Goal: Task Accomplishment & Management: Use online tool/utility

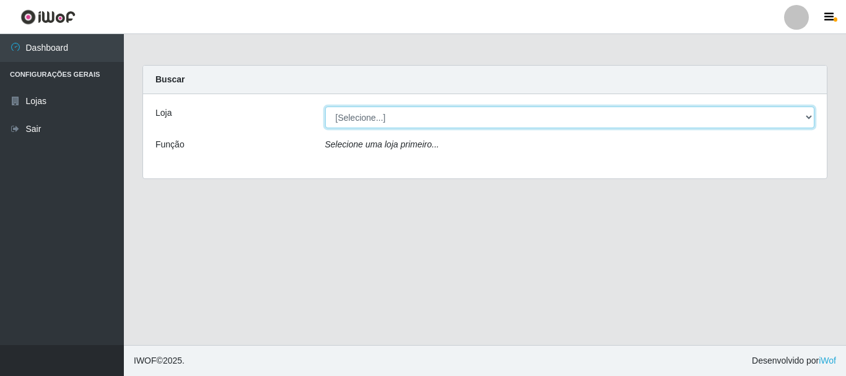
click at [809, 118] on select "[Selecione...] Nordestão - Alecrim" at bounding box center [570, 117] width 490 height 22
select select "453"
click at [325, 106] on select "[Selecione...] Nordestão - Alecrim" at bounding box center [570, 117] width 490 height 22
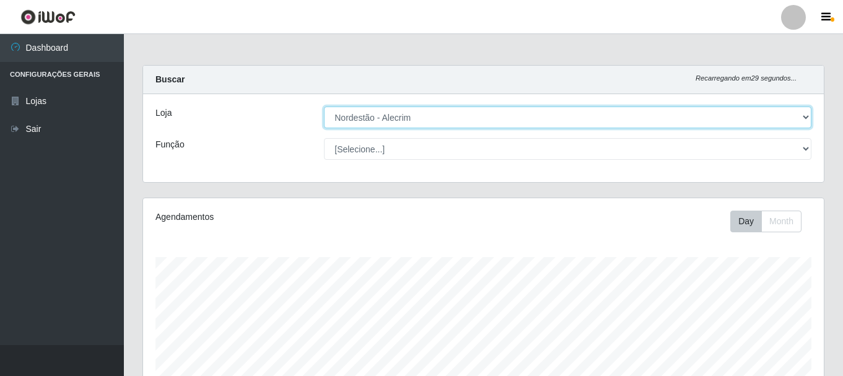
scroll to position [257, 680]
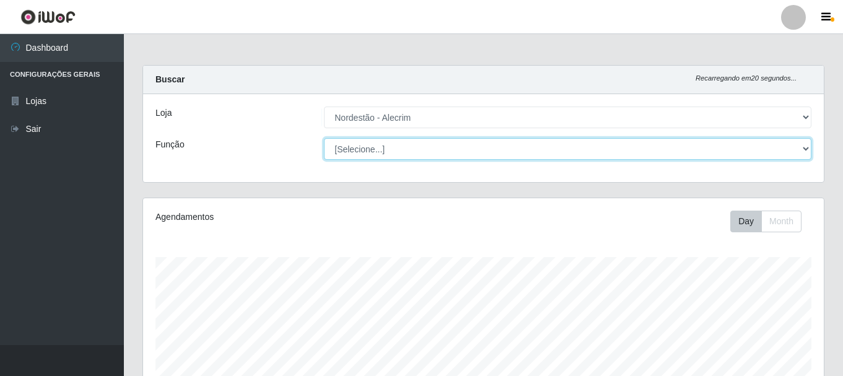
click at [804, 148] on select "[Selecione...] Embalador Embalador + Embalador ++" at bounding box center [567, 149] width 487 height 22
select select "70"
click at [324, 138] on select "[Selecione...] Embalador Embalador + Embalador ++" at bounding box center [567, 149] width 487 height 22
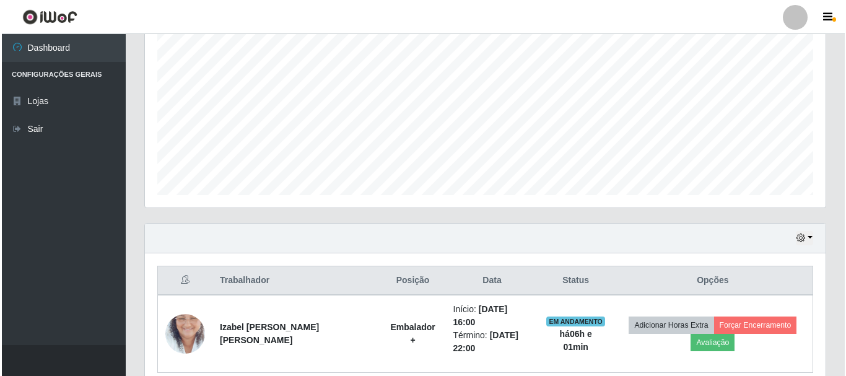
scroll to position [290, 0]
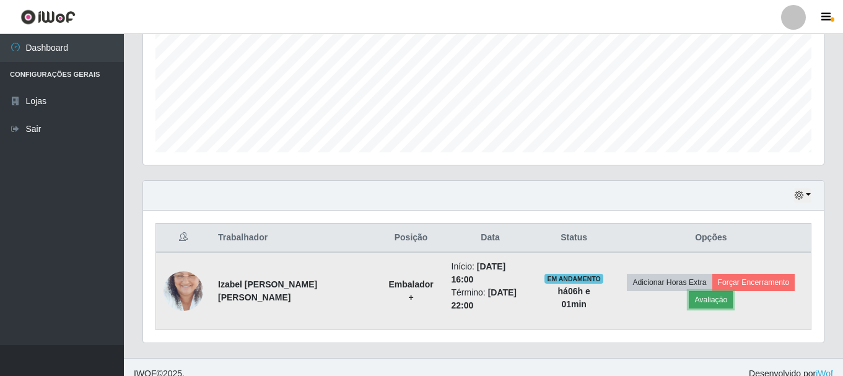
click at [703, 291] on button "Avaliação" at bounding box center [710, 299] width 44 height 17
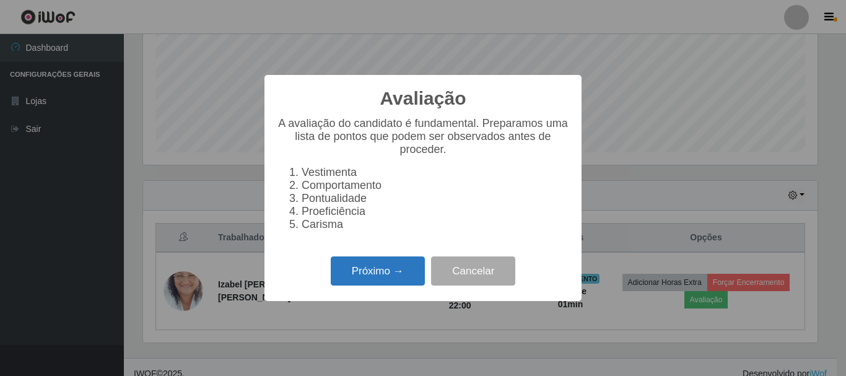
click at [354, 280] on button "Próximo →" at bounding box center [378, 270] width 94 height 29
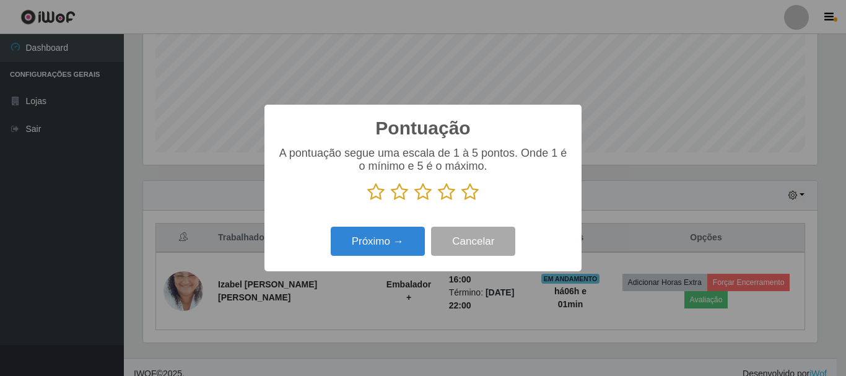
click at [468, 194] on icon at bounding box center [469, 192] width 17 height 19
click at [461, 201] on input "radio" at bounding box center [461, 201] width 0 height 0
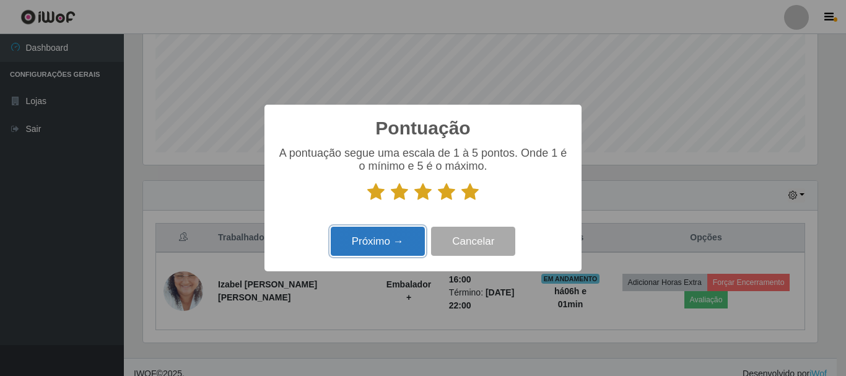
click at [400, 237] on button "Próximo →" at bounding box center [378, 241] width 94 height 29
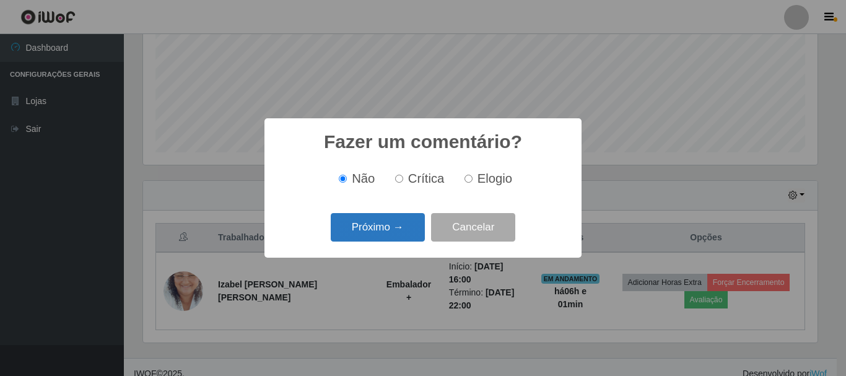
click at [404, 228] on button "Próximo →" at bounding box center [378, 227] width 94 height 29
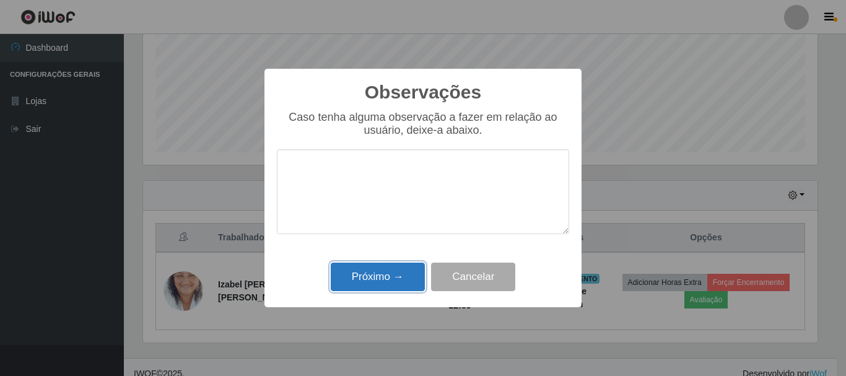
click at [395, 276] on button "Próximo →" at bounding box center [378, 277] width 94 height 29
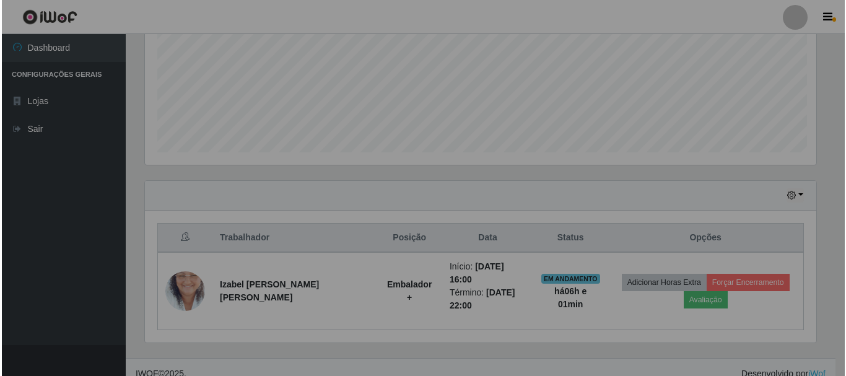
scroll to position [257, 680]
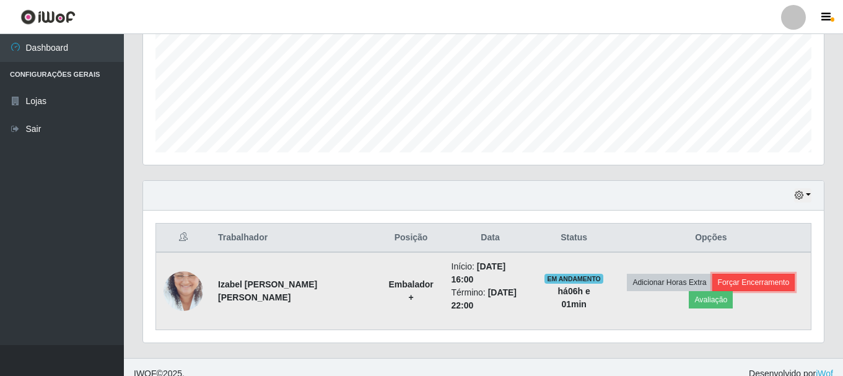
click at [735, 274] on button "Forçar Encerramento" at bounding box center [753, 282] width 83 height 17
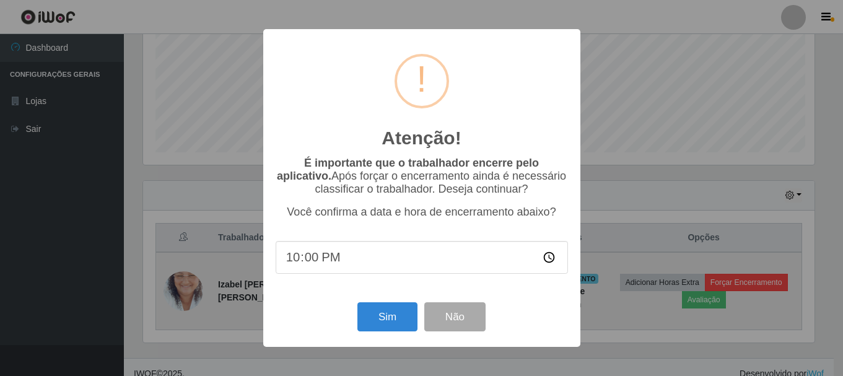
scroll to position [257, 674]
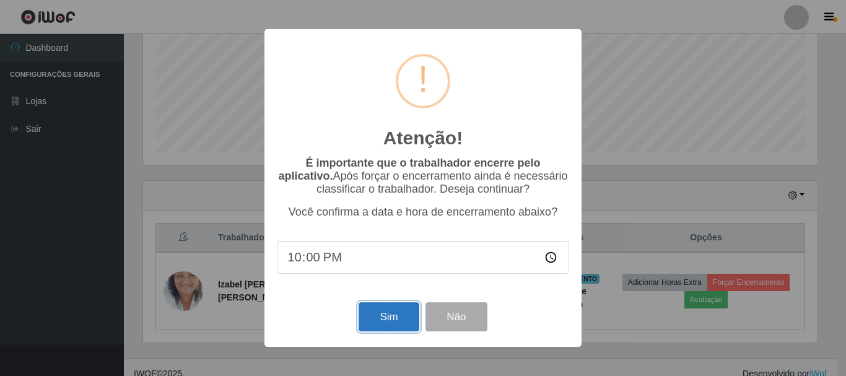
click at [400, 310] on button "Sim" at bounding box center [388, 316] width 60 height 29
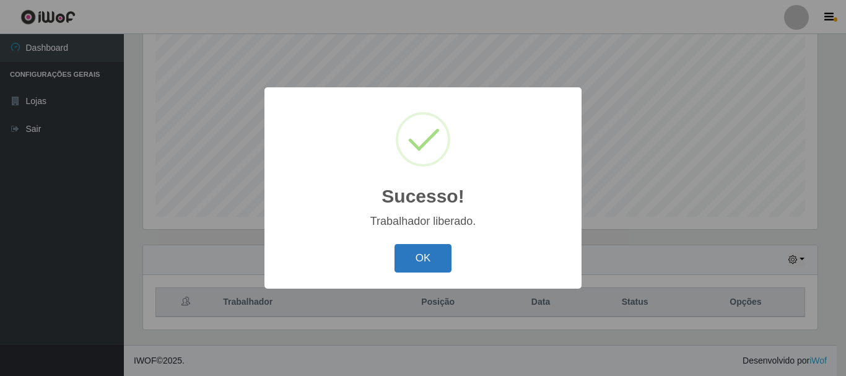
click at [430, 259] on button "OK" at bounding box center [423, 258] width 58 height 29
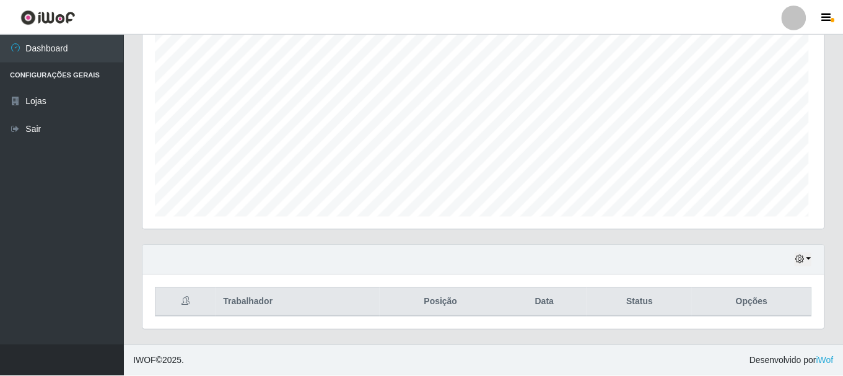
scroll to position [257, 680]
